Goal: Information Seeking & Learning: Learn about a topic

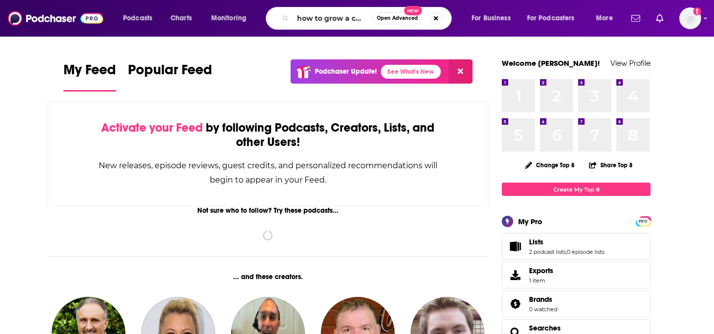
type input "how to grow a cmo"
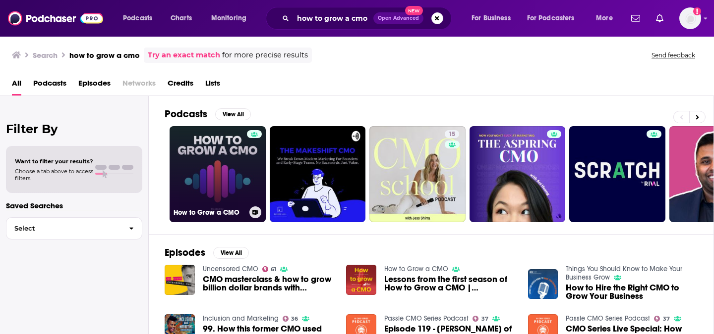
click at [181, 174] on link "How to Grow a CMO" at bounding box center [217, 174] width 96 height 96
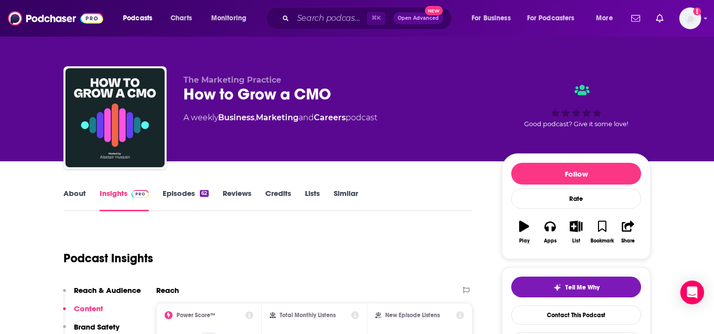
click at [305, 253] on div "Podcast Insights" at bounding box center [263, 252] width 401 height 51
